Goal: Task Accomplishment & Management: Complete application form

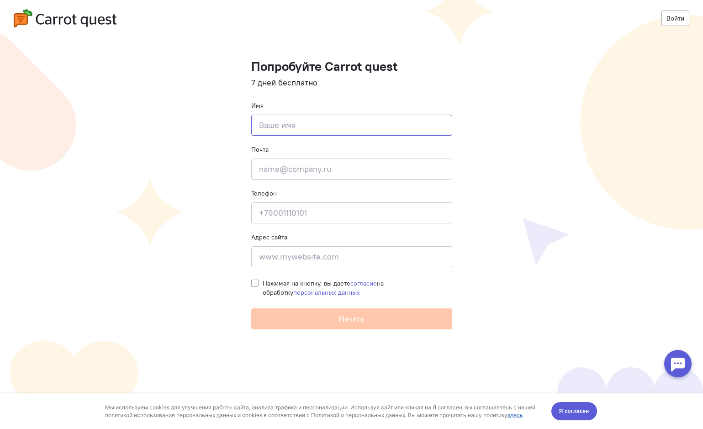
click at [312, 128] on input at bounding box center [351, 125] width 201 height 21
type input "ы"
type input "sshukhrat@yahoo.com"
click at [326, 128] on input "sshukhrat@yahoo.com" at bounding box center [351, 125] width 201 height 21
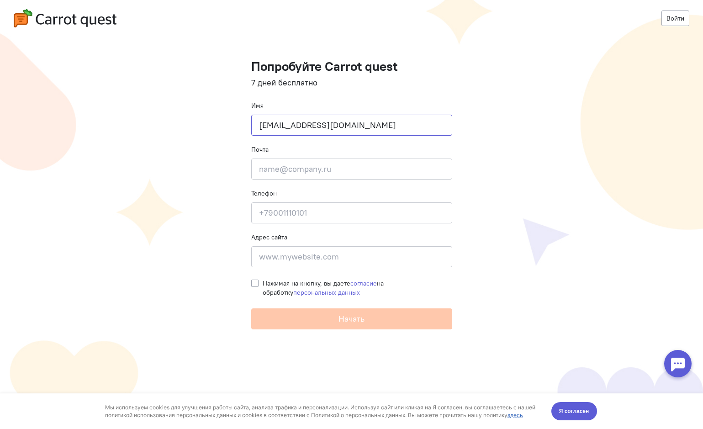
click at [326, 128] on input "sshukhrat@yahoo.com" at bounding box center [351, 125] width 201 height 21
type input "Шухрат"
click at [318, 168] on input "email" at bounding box center [351, 168] width 201 height 21
paste input "sshukhrat@yahoo.com"
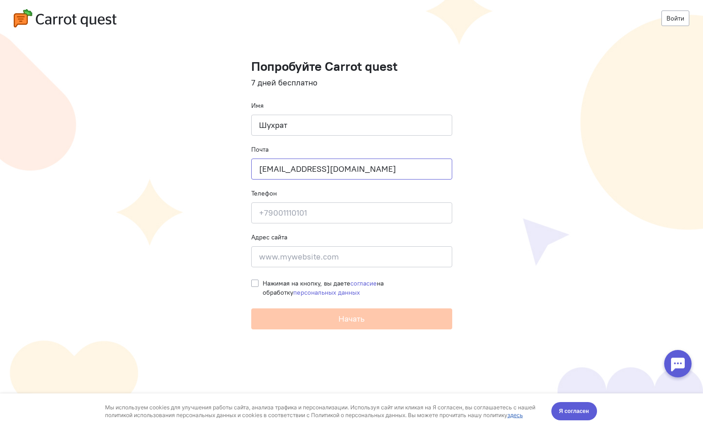
type input "sshukhrat@yahoo.com"
click at [312, 216] on input at bounding box center [351, 212] width 201 height 21
click at [260, 213] on input "9032669402" at bounding box center [351, 212] width 201 height 21
type input "+79032669402"
click at [290, 252] on input at bounding box center [351, 256] width 201 height 21
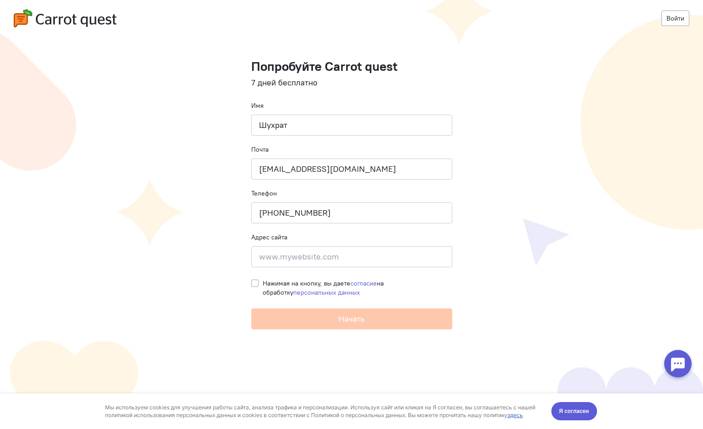
click at [263, 282] on label "Нажимая на кнопку, вы даете согласие на обработку персональных данных" at bounding box center [357, 287] width 189 height 18
click at [252, 282] on input "Нажимая на кнопку, вы даете согласие на обработку персональных данных" at bounding box center [254, 282] width 7 height 8
checkbox input "true"
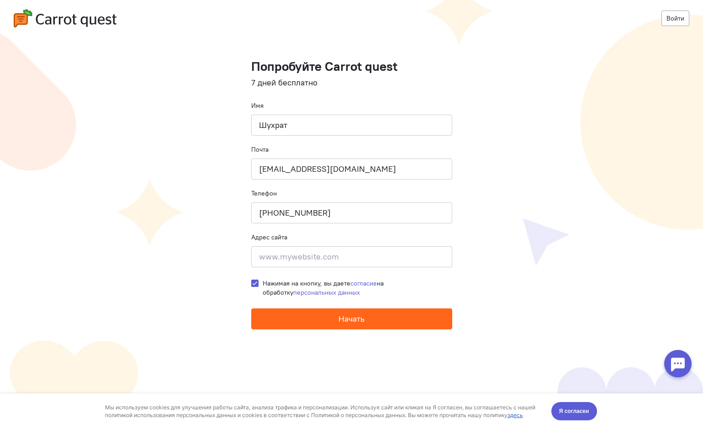
click at [310, 318] on button "Начать" at bounding box center [351, 318] width 201 height 21
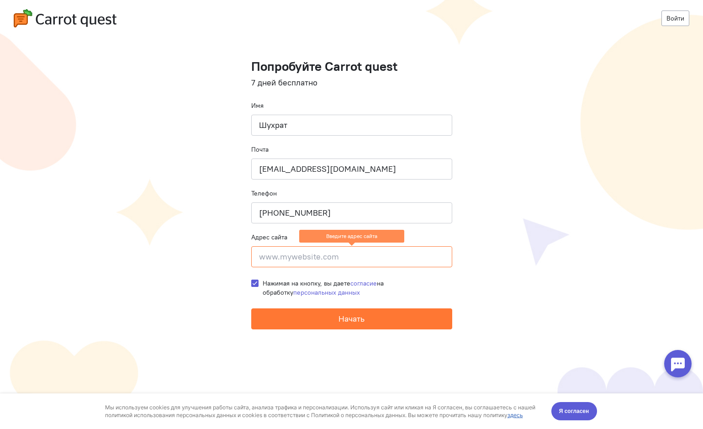
click at [316, 259] on input at bounding box center [351, 256] width 201 height 21
type input "с"
click at [317, 257] on input "checkmarket" at bounding box center [351, 256] width 201 height 21
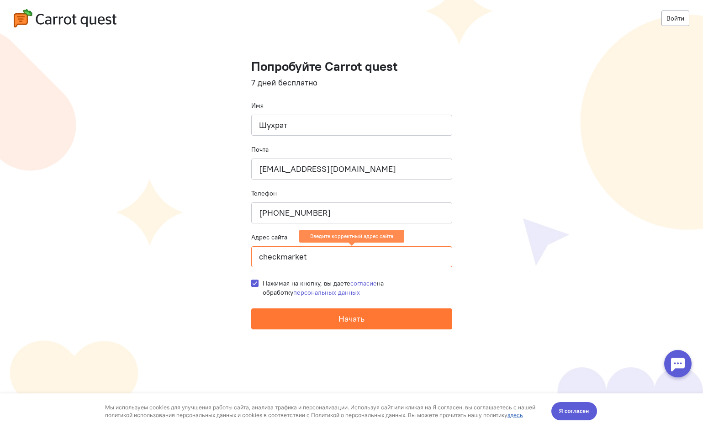
paste input "http://trace-group.ru/"
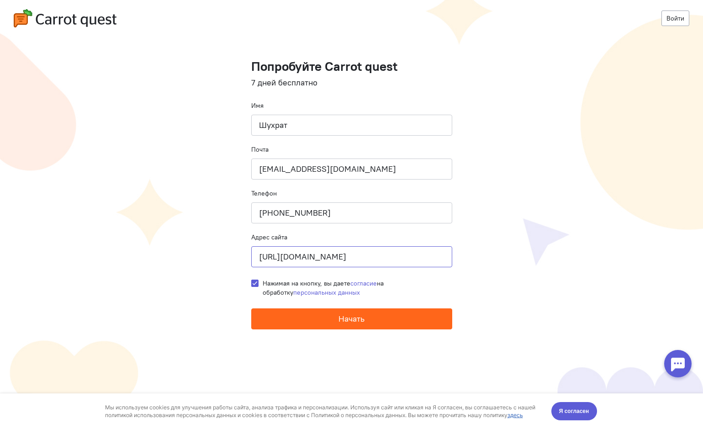
type input "http://trace-group.ru/"
click at [351, 319] on span "Начать" at bounding box center [351, 318] width 26 height 11
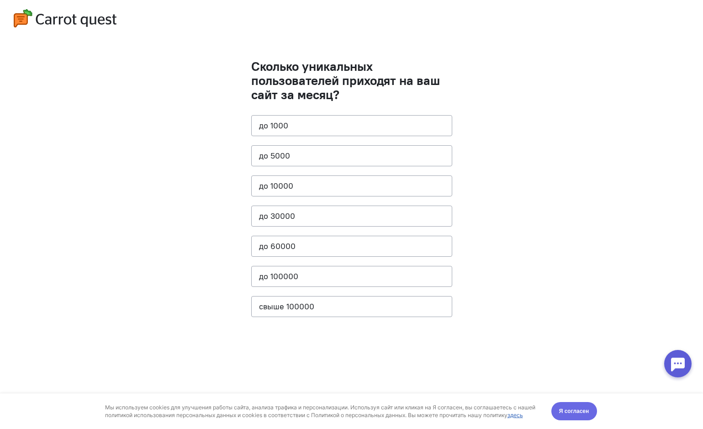
click at [576, 409] on span "Я согласен" at bounding box center [574, 410] width 30 height 9
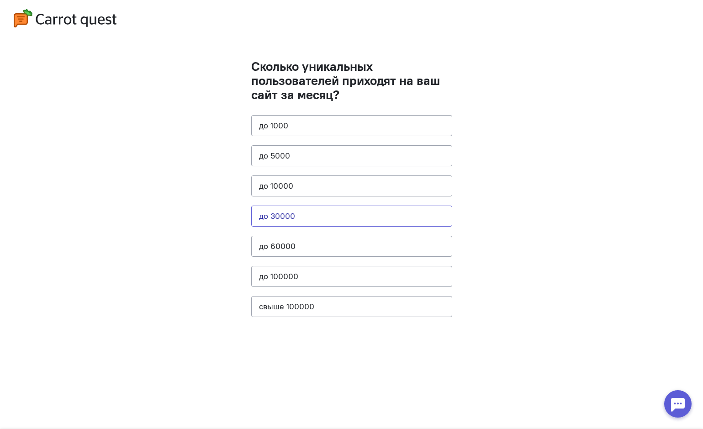
click at [317, 214] on button "до 30000" at bounding box center [351, 215] width 201 height 21
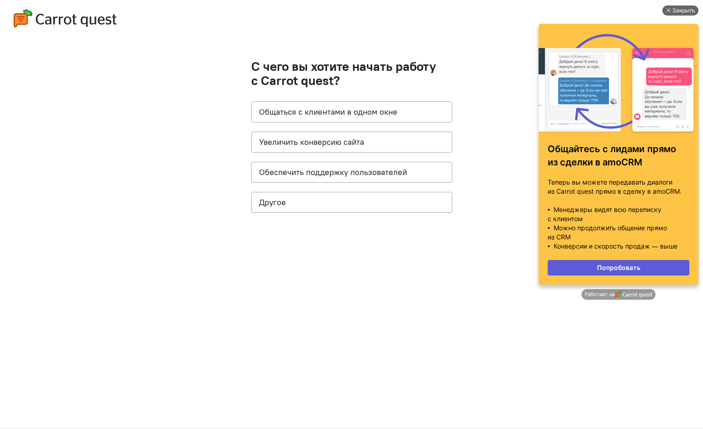
click at [684, 11] on div "Закрыть" at bounding box center [683, 10] width 23 height 10
